Goal: Transaction & Acquisition: Purchase product/service

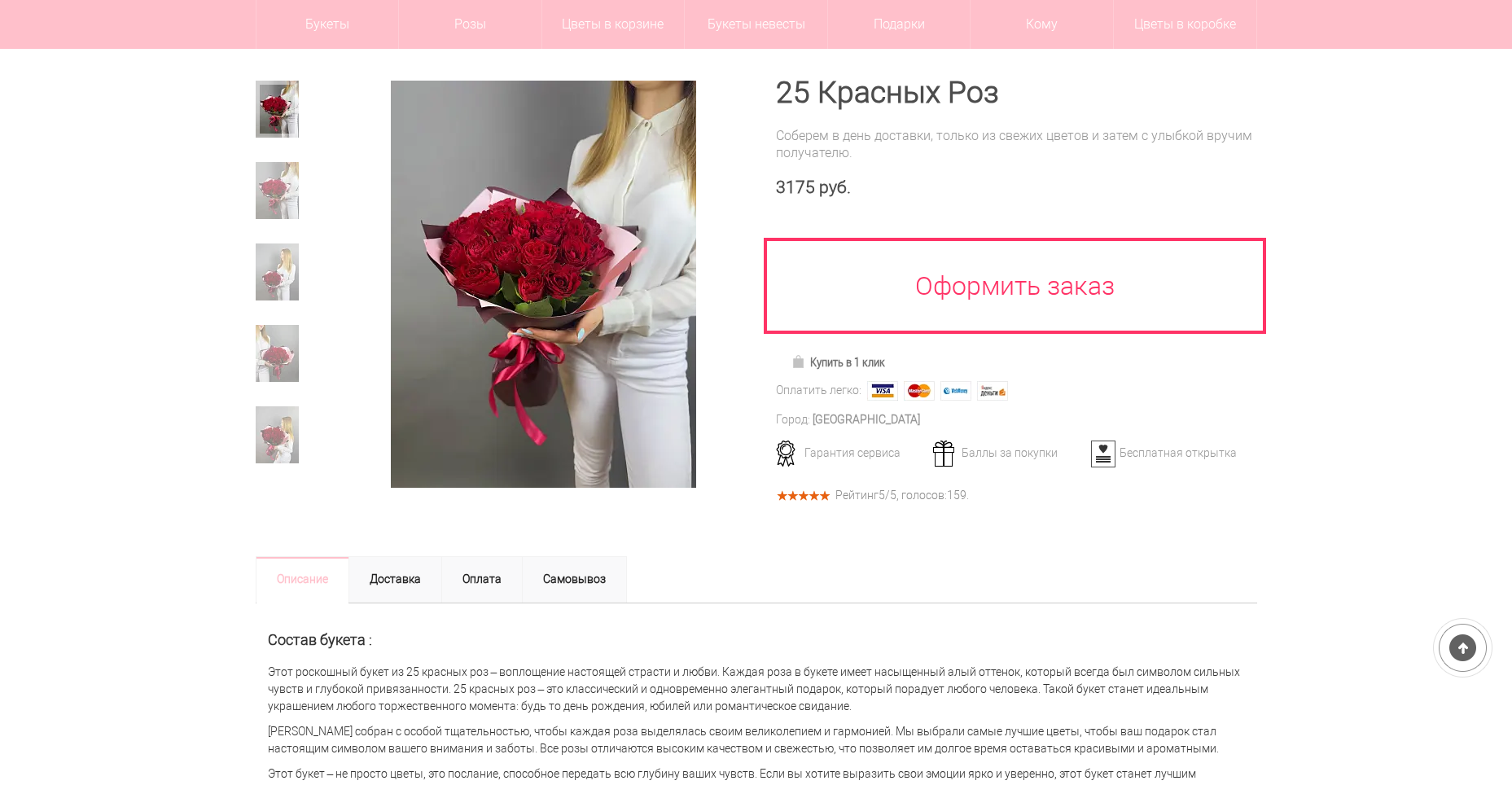
scroll to position [163, 0]
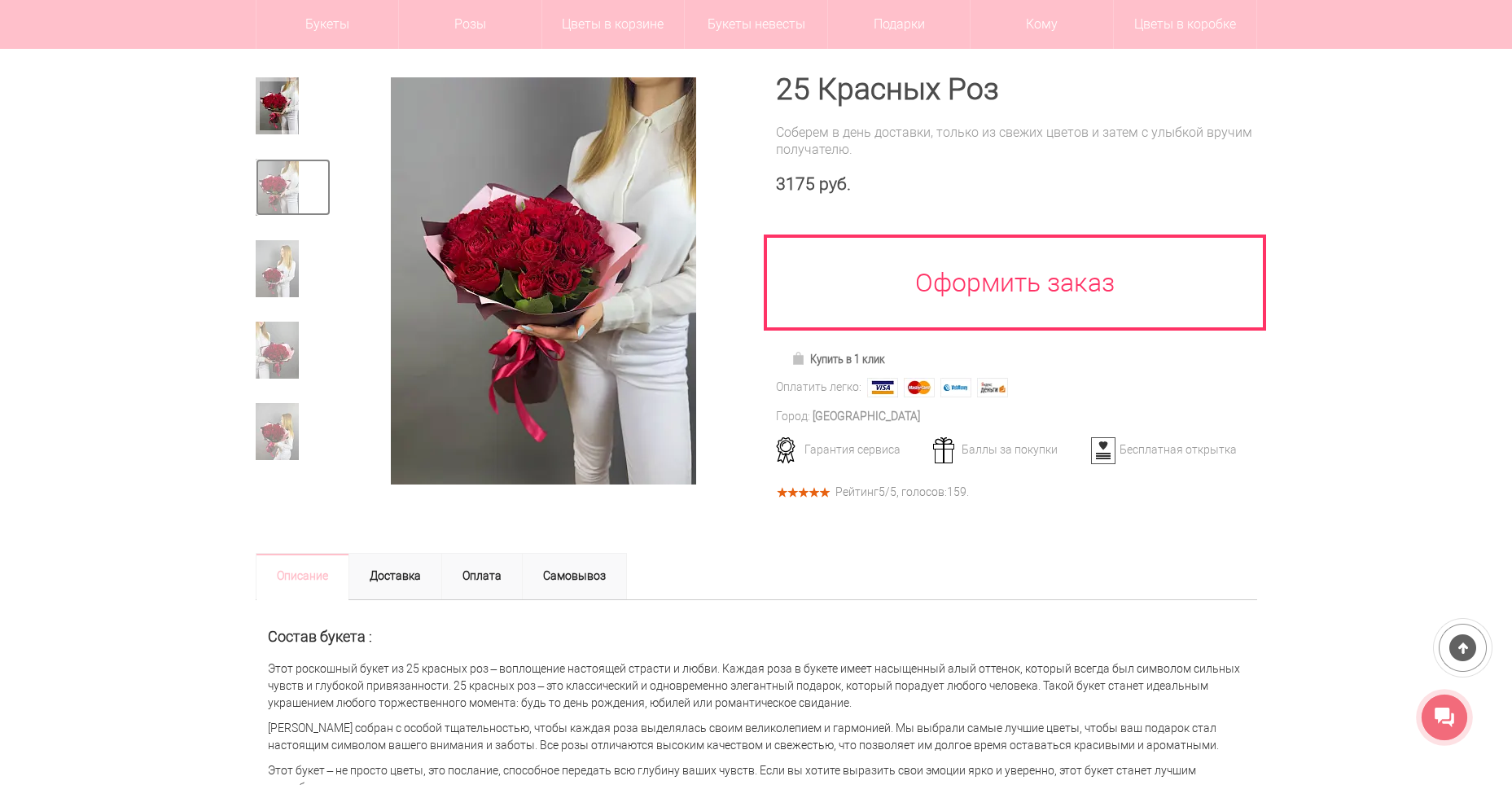
click at [291, 190] on img at bounding box center [277, 187] width 43 height 57
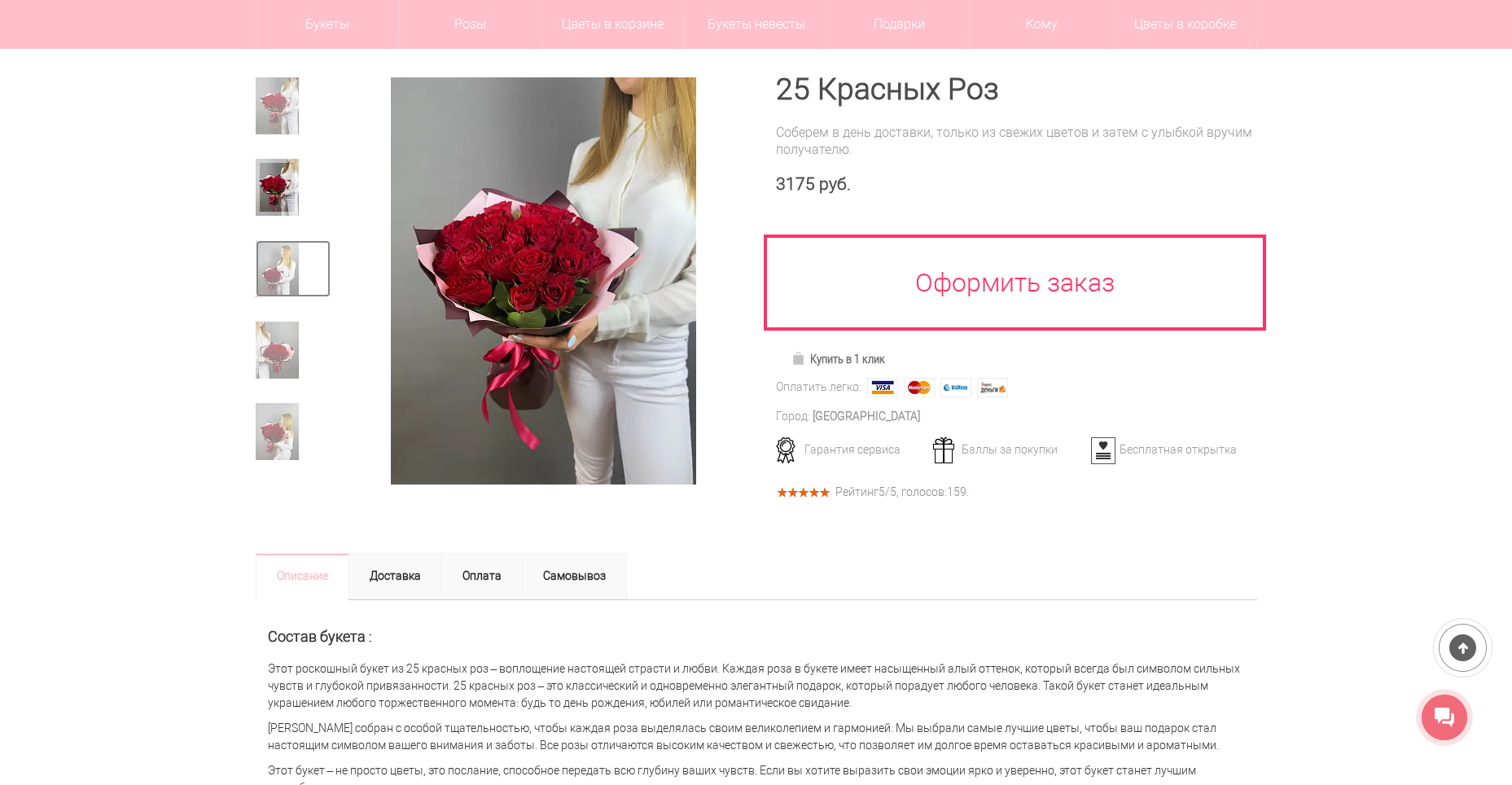
click at [276, 255] on img at bounding box center [277, 268] width 43 height 57
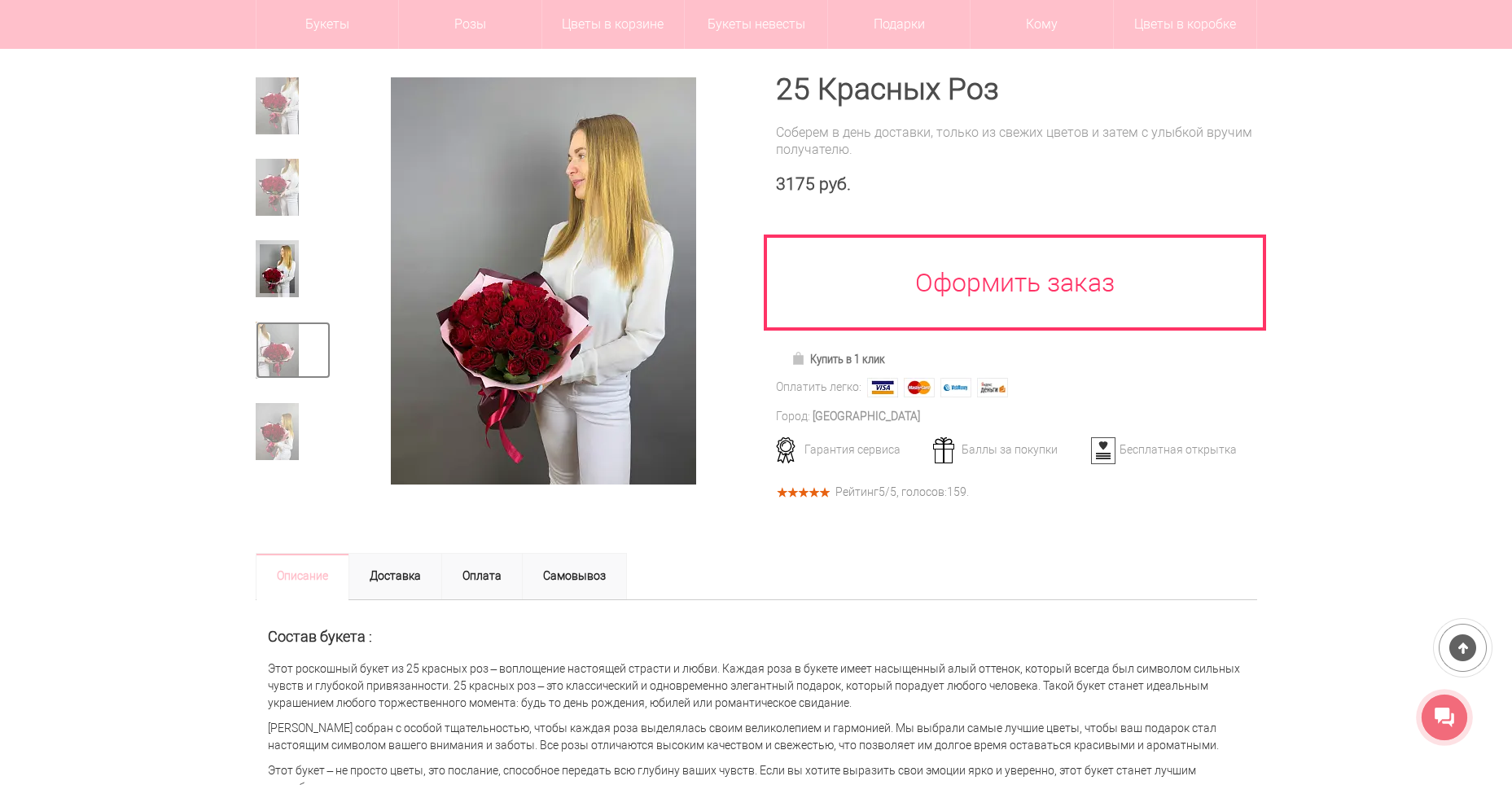
click at [257, 336] on img at bounding box center [277, 350] width 43 height 57
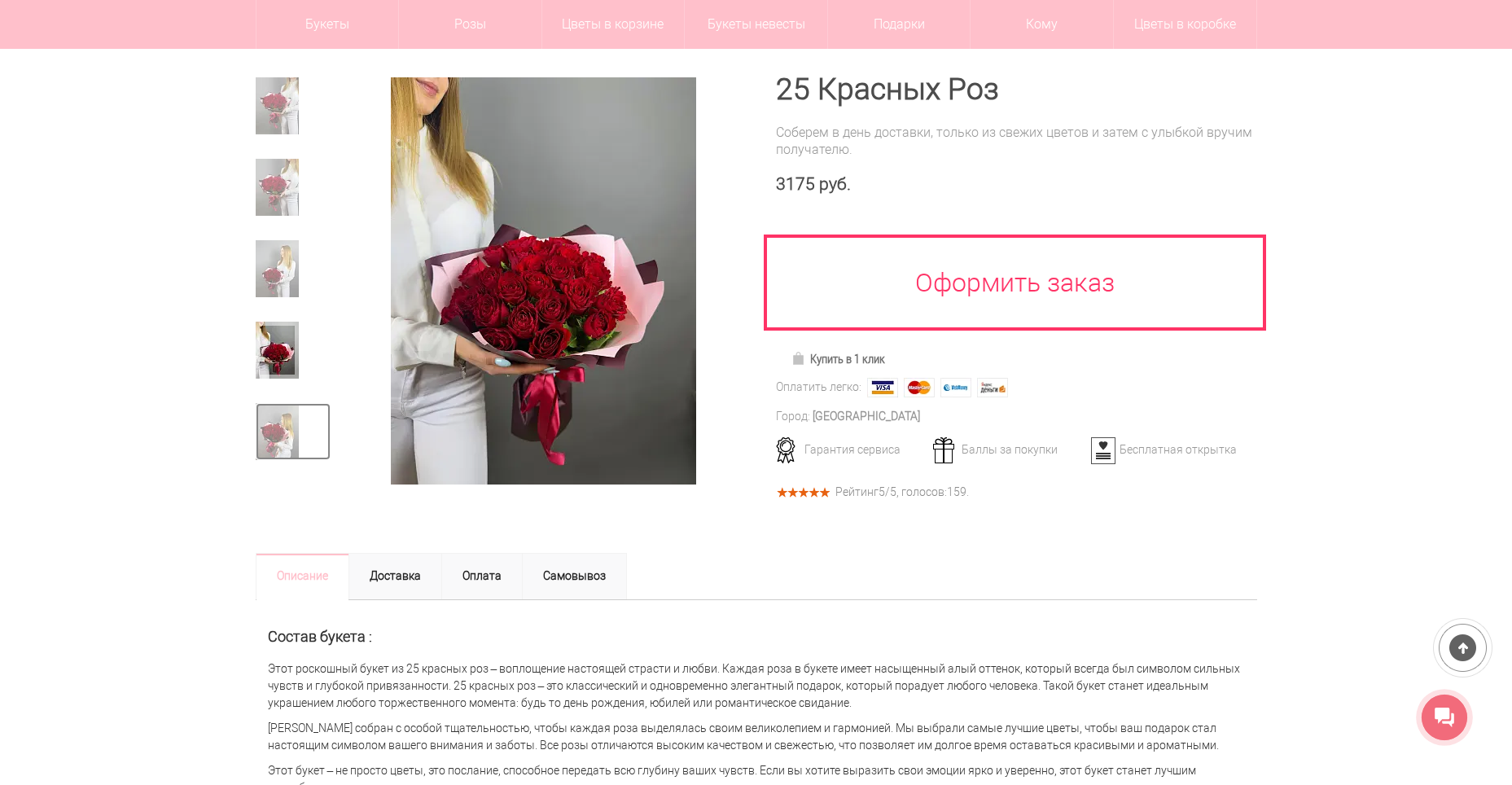
click at [294, 428] on img at bounding box center [277, 431] width 43 height 57
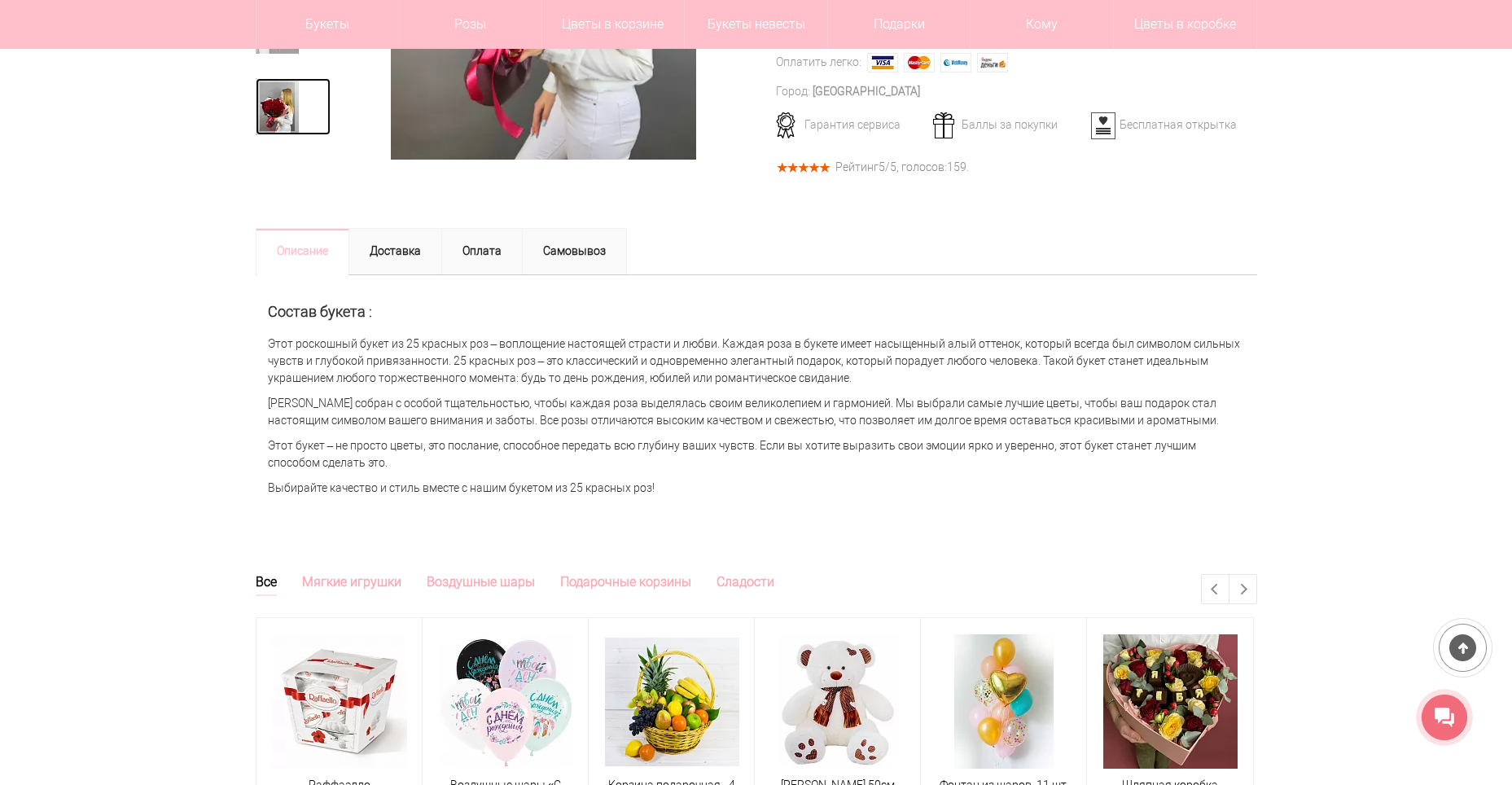
scroll to position [489, 0]
click at [554, 249] on link "Самовывоз" at bounding box center [575, 251] width 105 height 47
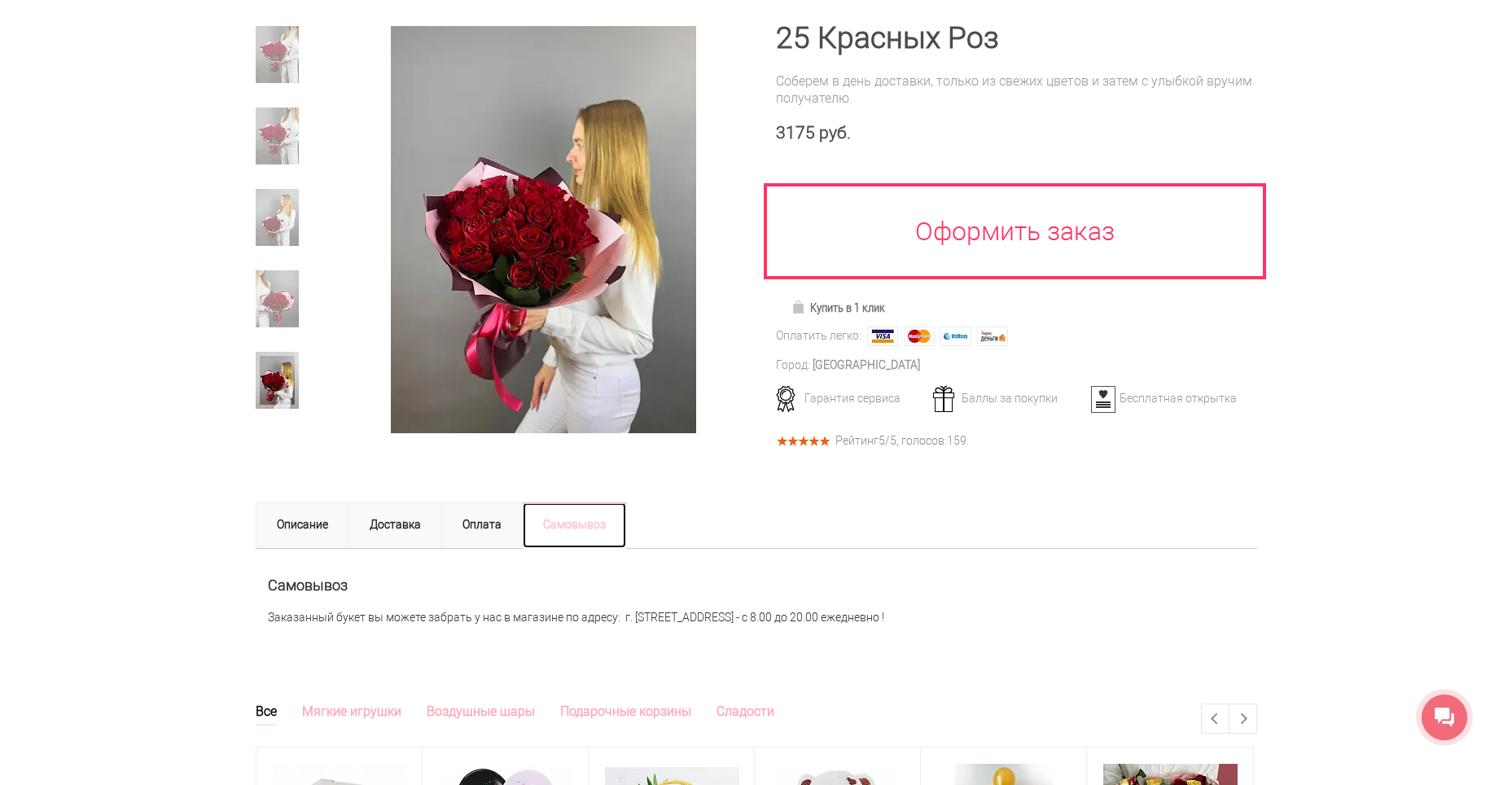
scroll to position [0, 0]
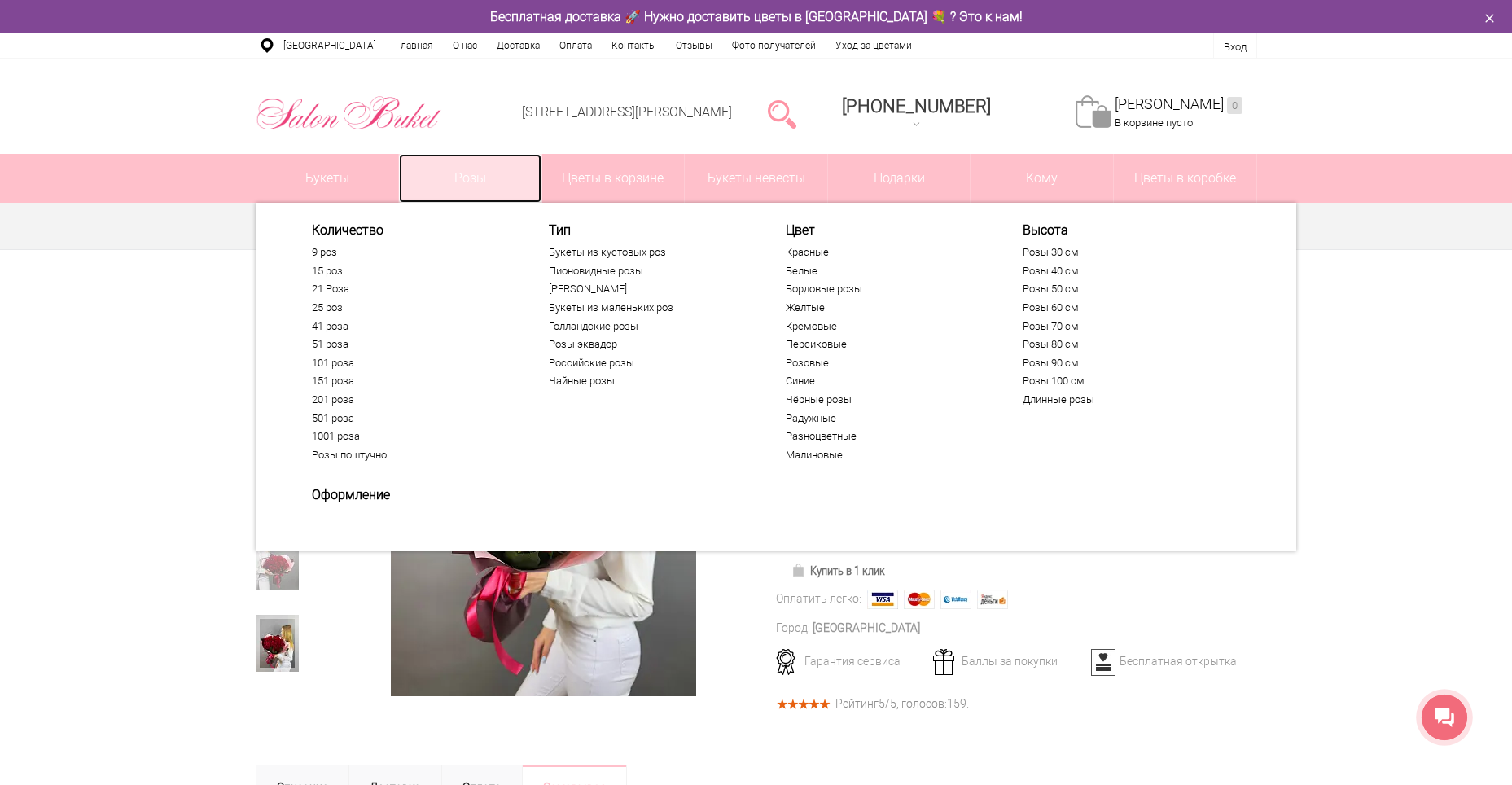
click at [494, 171] on link "Розы" at bounding box center [470, 178] width 142 height 49
click at [331, 308] on link "25 роз" at bounding box center [412, 307] width 200 height 13
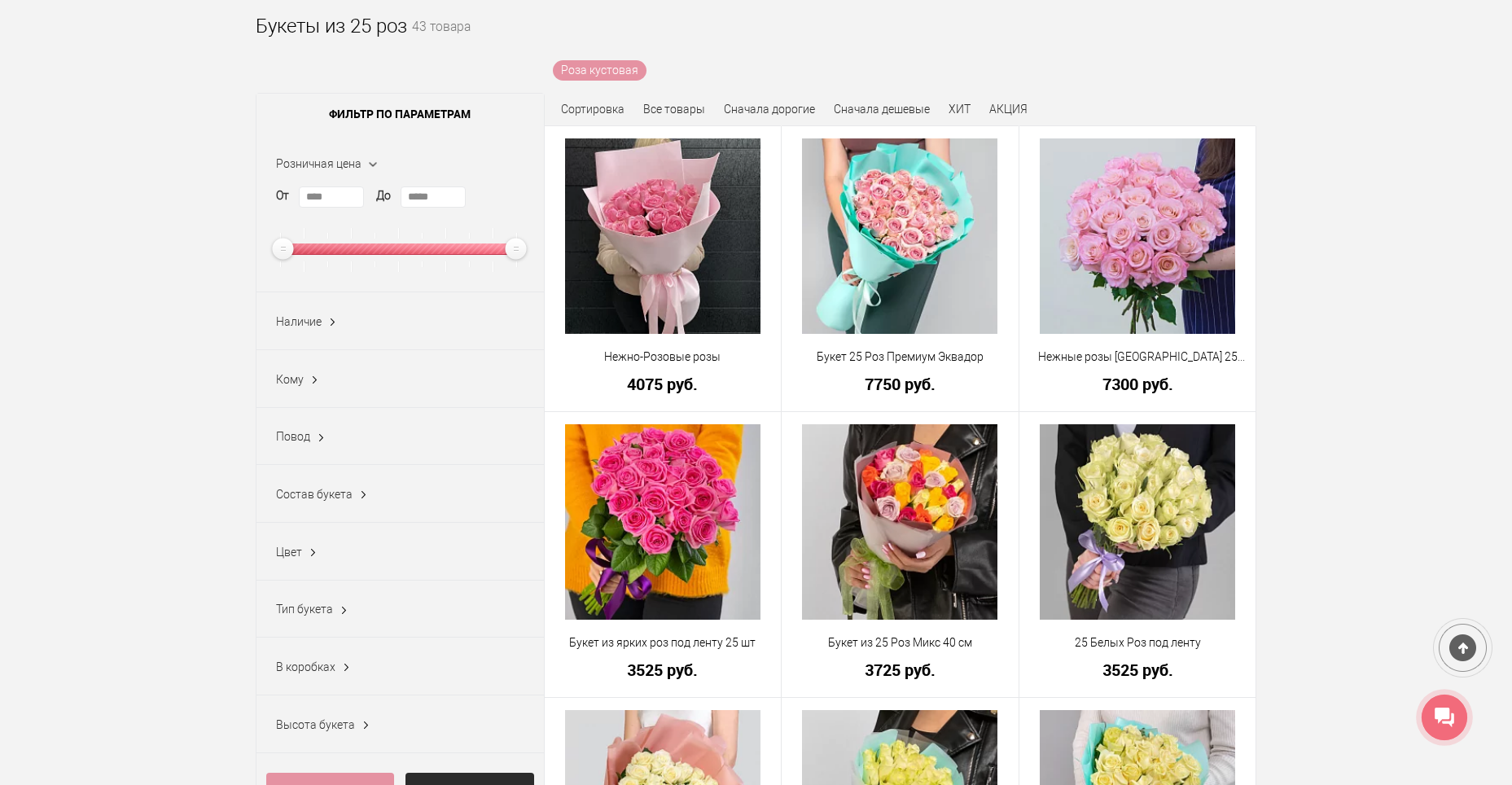
scroll to position [244, 0]
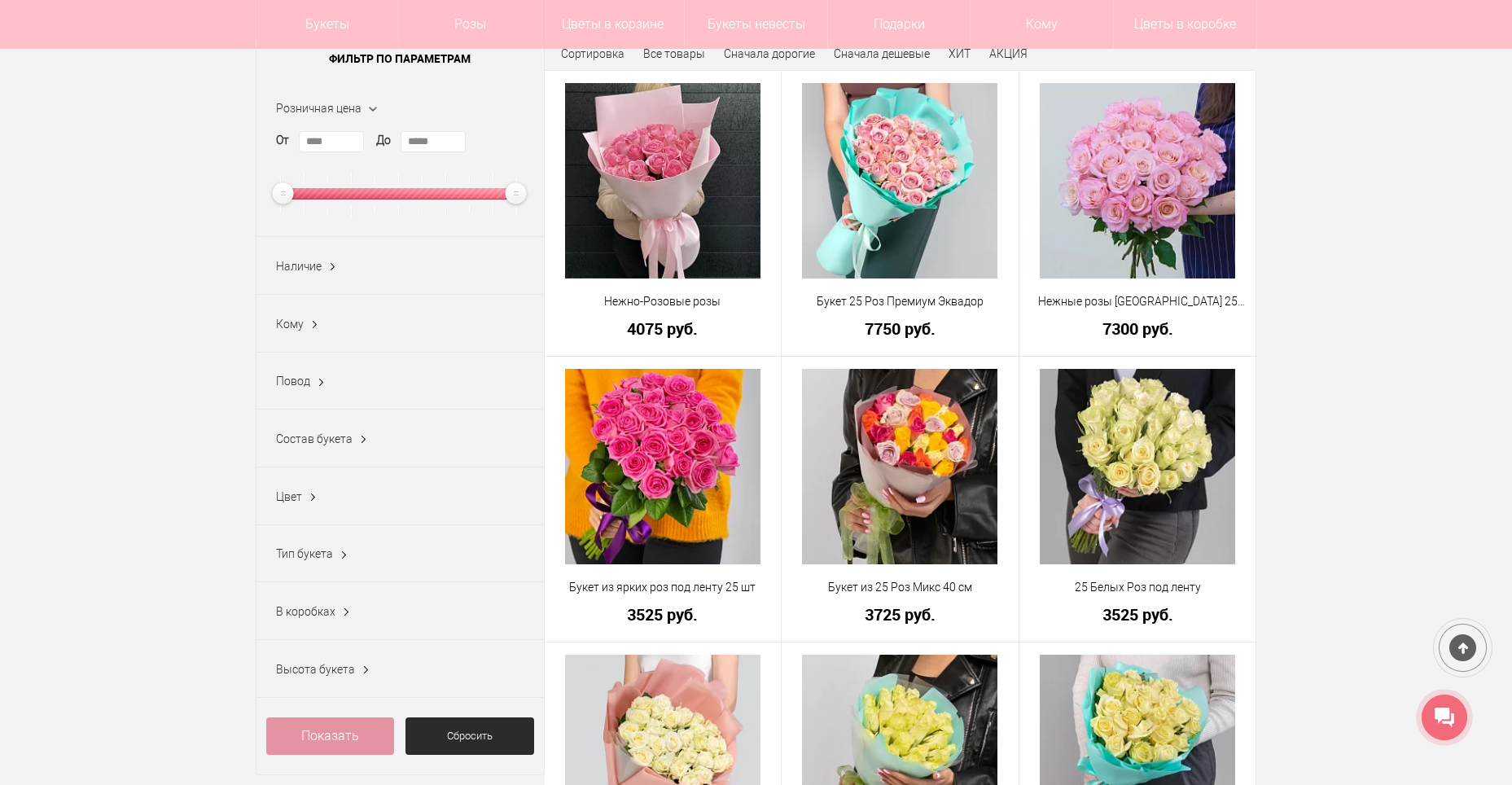
click at [368, 671] on ins at bounding box center [367, 670] width 18 height 21
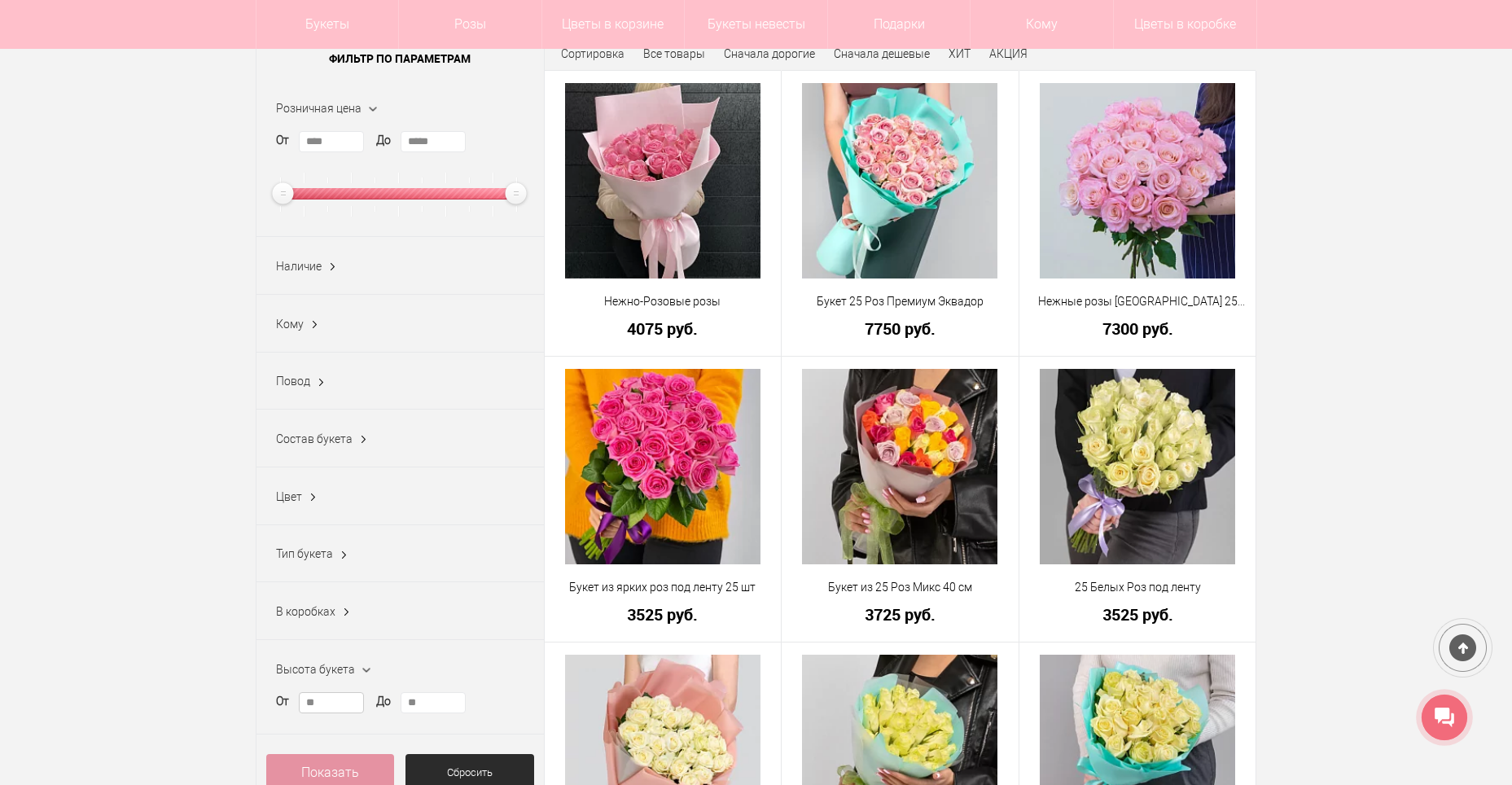
drag, startPoint x: 340, startPoint y: 705, endPoint x: 279, endPoint y: 691, distance: 62.6
click at [281, 694] on div "Высота букета От ** До **" at bounding box center [400, 687] width 288 height 95
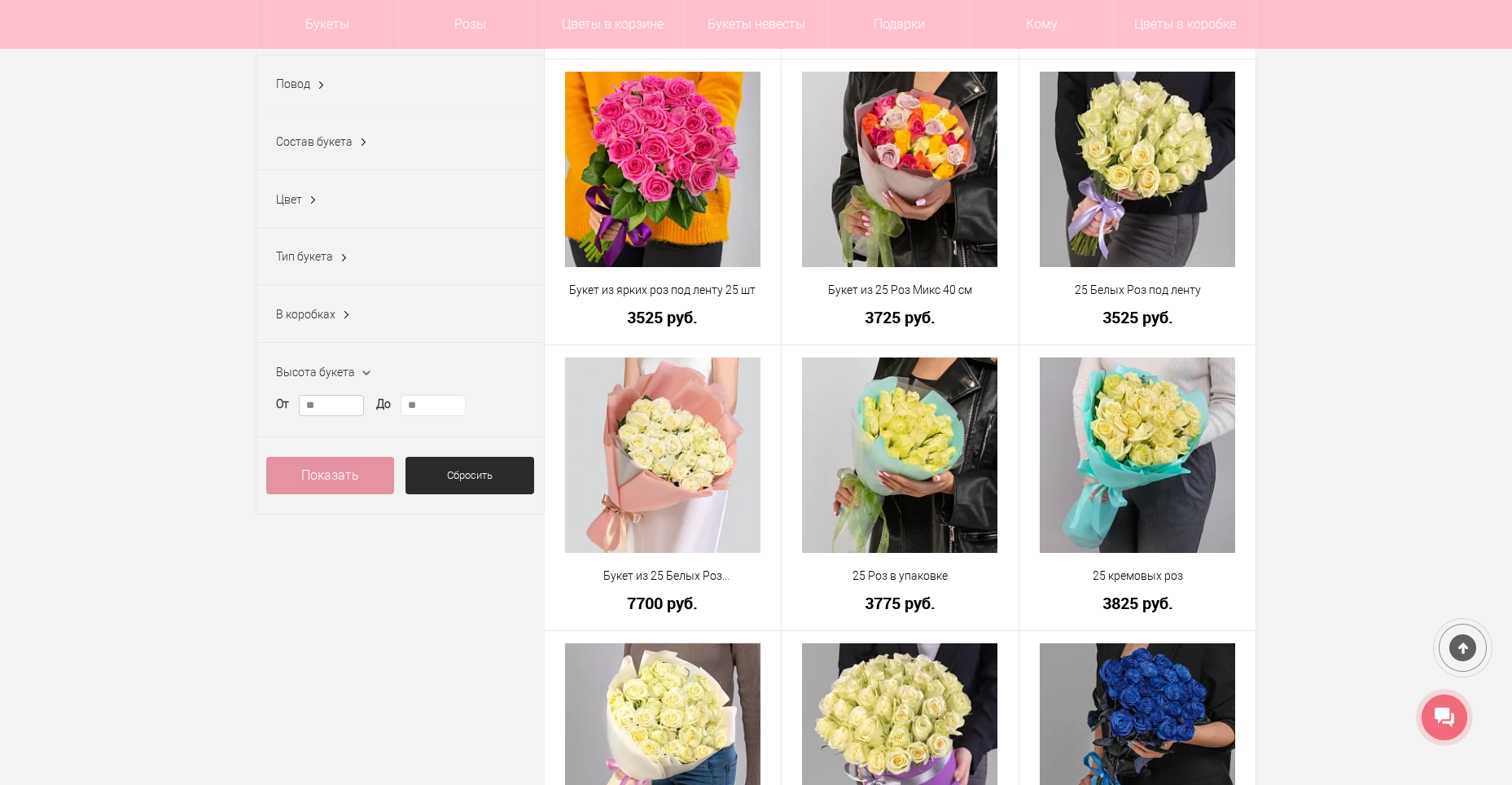
scroll to position [569, 0]
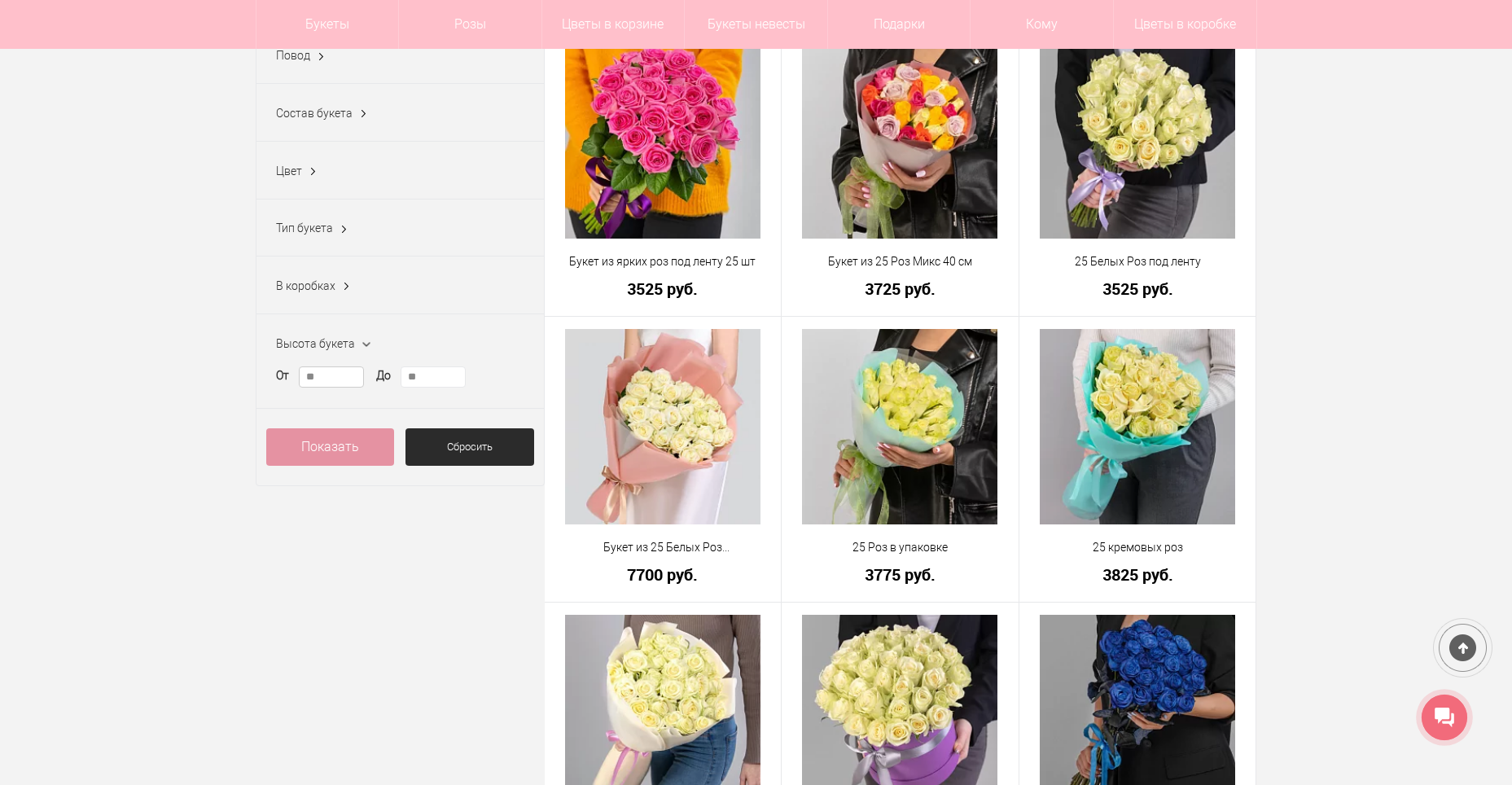
type input "**"
click at [303, 463] on link "Показать" at bounding box center [331, 447] width 129 height 37
click at [338, 452] on link "Показать (8)" at bounding box center [331, 447] width 129 height 37
